Goal: Communication & Community: Ask a question

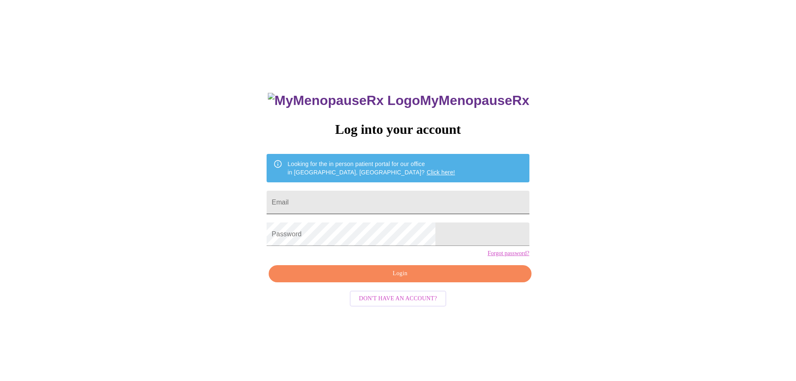
click at [383, 207] on input "Email" at bounding box center [398, 201] width 262 height 23
type input "mandyswarthout@gmail.com"
click at [381, 279] on span "Login" at bounding box center [399, 273] width 243 height 10
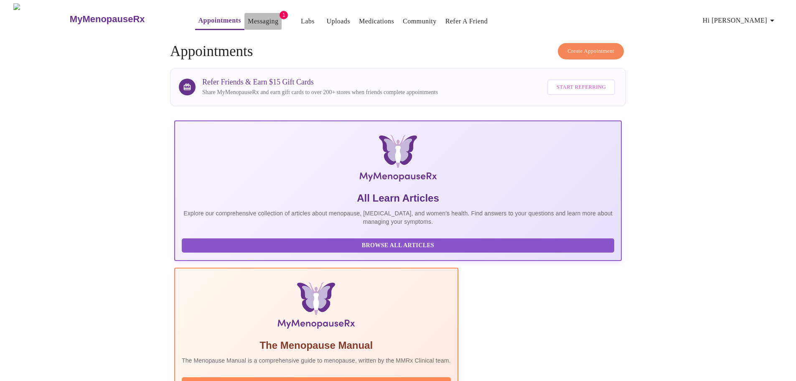
click at [248, 18] on link "Messaging" at bounding box center [263, 21] width 30 height 12
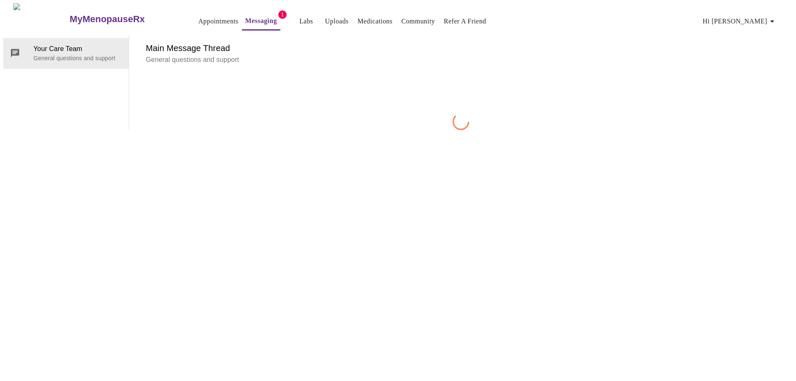
scroll to position [31, 0]
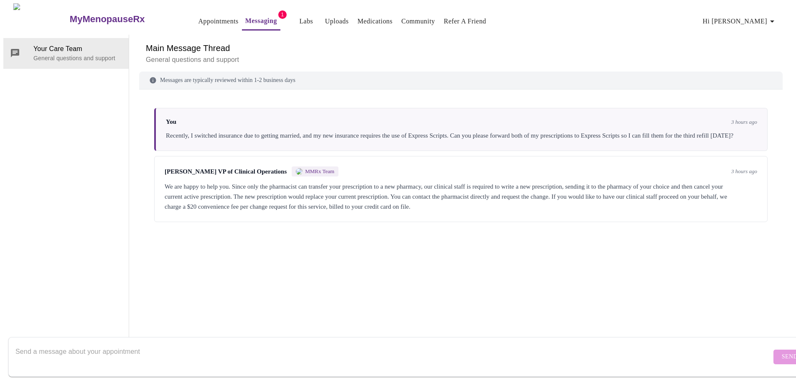
click at [211, 343] on textarea "Send a message about your appointment" at bounding box center [393, 356] width 756 height 27
type textarea "Yes, please proceed with the $20.00 charge and submit the request to Express Sc…"
drag, startPoint x: 343, startPoint y: 339, endPoint x: -75, endPoint y: 338, distance: 417.3
click at [0, 338] on html "MyMenopauseRx Appointments Messaging 1 Labs Uploads Medications Community Refer…" at bounding box center [398, 175] width 796 height 351
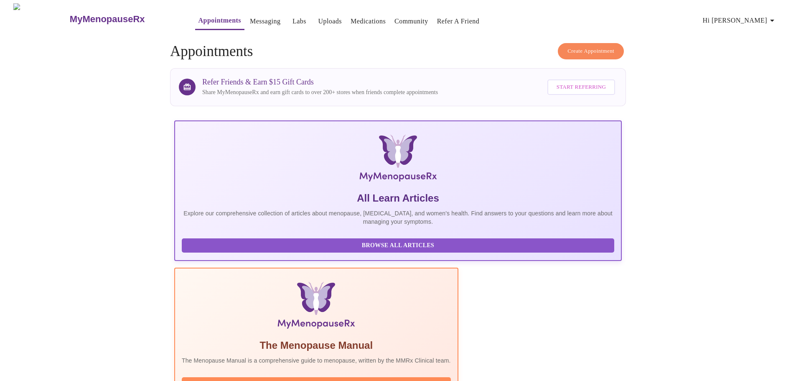
click at [755, 17] on span "Hi [PERSON_NAME]" at bounding box center [740, 21] width 74 height 12
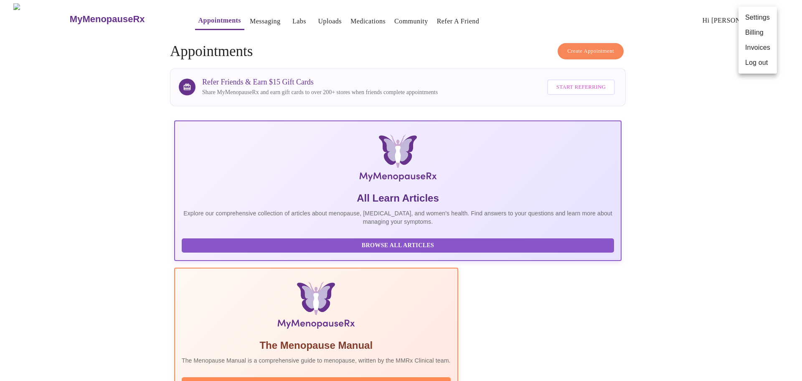
click at [229, 15] on div at bounding box center [401, 190] width 802 height 381
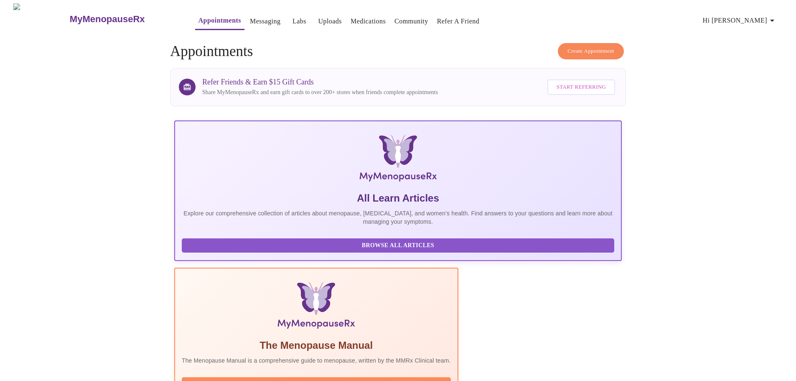
click at [250, 16] on link "Messaging" at bounding box center [265, 21] width 30 height 12
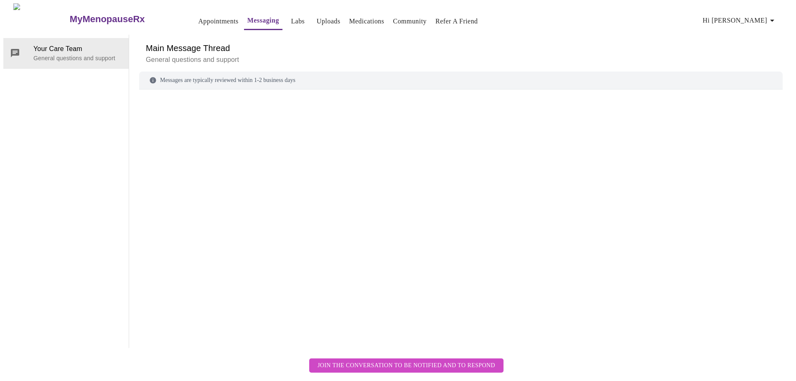
scroll to position [31, 0]
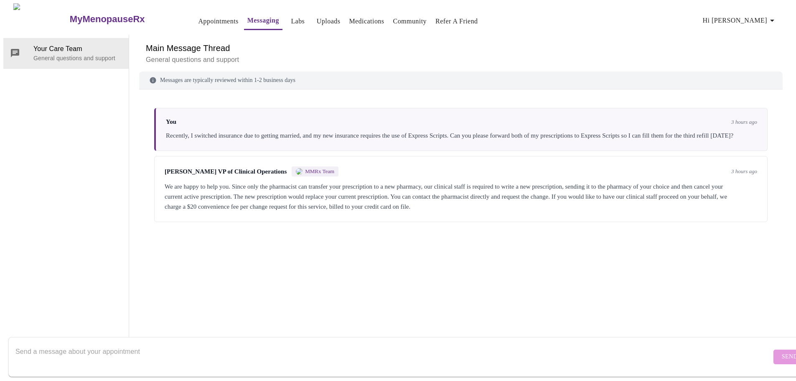
click at [251, 337] on form "Send" at bounding box center [409, 357] width 803 height 40
drag, startPoint x: 231, startPoint y: 339, endPoint x: 226, endPoint y: 315, distance: 23.9
click at [231, 343] on textarea "Send a message about your appointment" at bounding box center [393, 356] width 756 height 27
type textarea "Yes please proceed with sending both scripts to Express Scripts and charge the …"
click at [773, 349] on button "Send" at bounding box center [789, 356] width 33 height 15
